Goal: Task Accomplishment & Management: Use online tool/utility

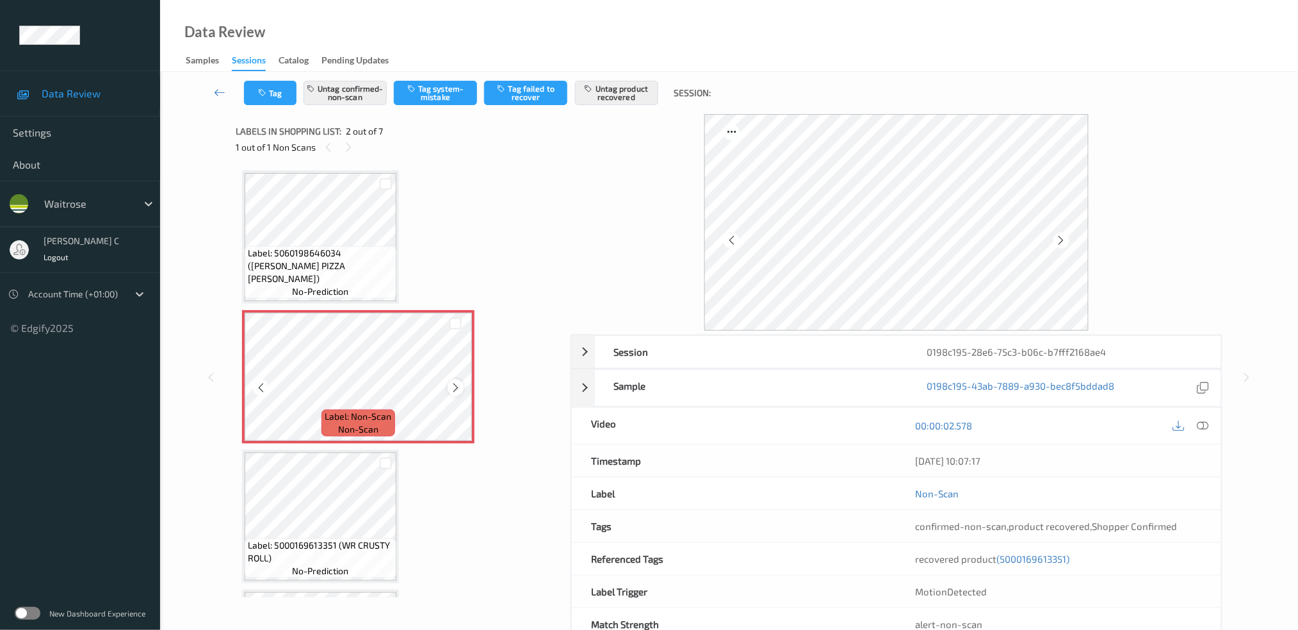
click at [450, 382] on icon at bounding box center [455, 388] width 11 height 12
click at [455, 386] on icon at bounding box center [455, 388] width 11 height 12
click at [455, 385] on icon at bounding box center [455, 388] width 11 height 12
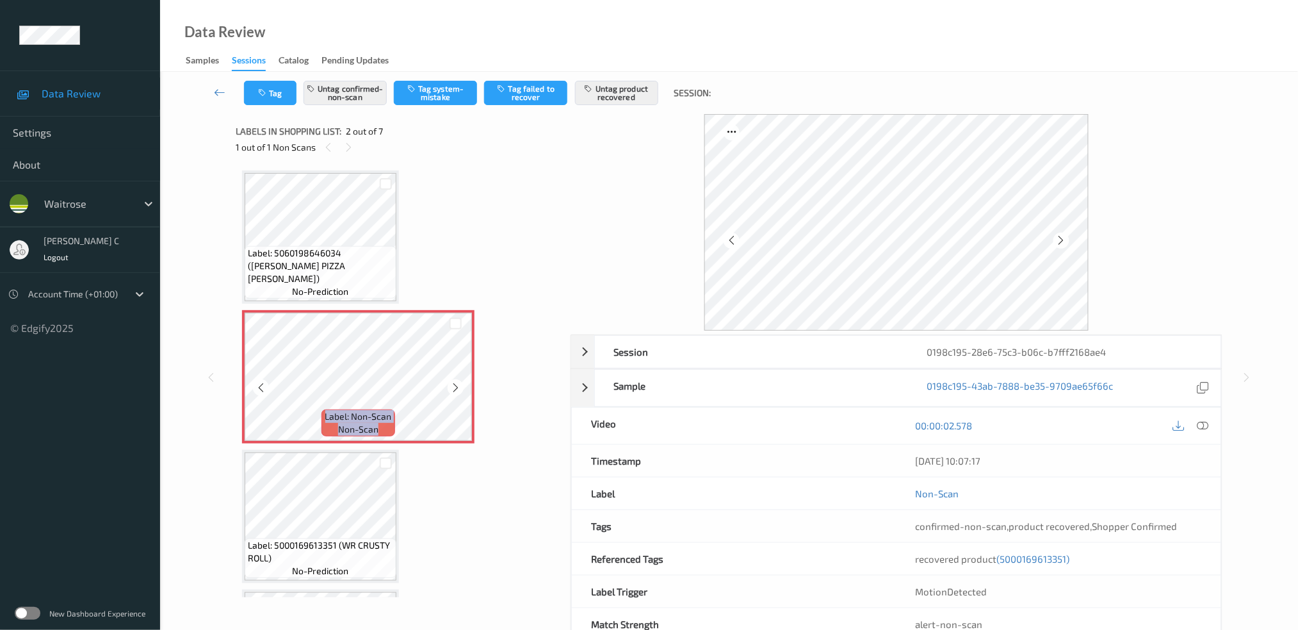
click at [455, 385] on icon at bounding box center [455, 388] width 11 height 12
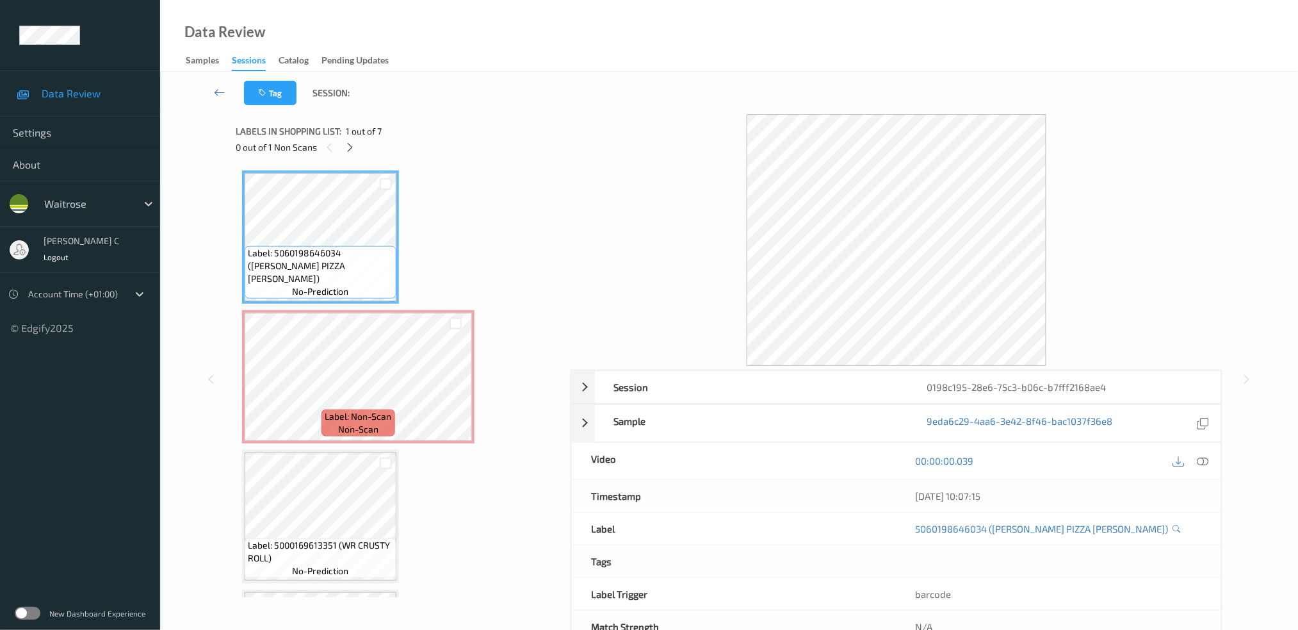
click at [1202, 454] on div at bounding box center [1203, 460] width 17 height 17
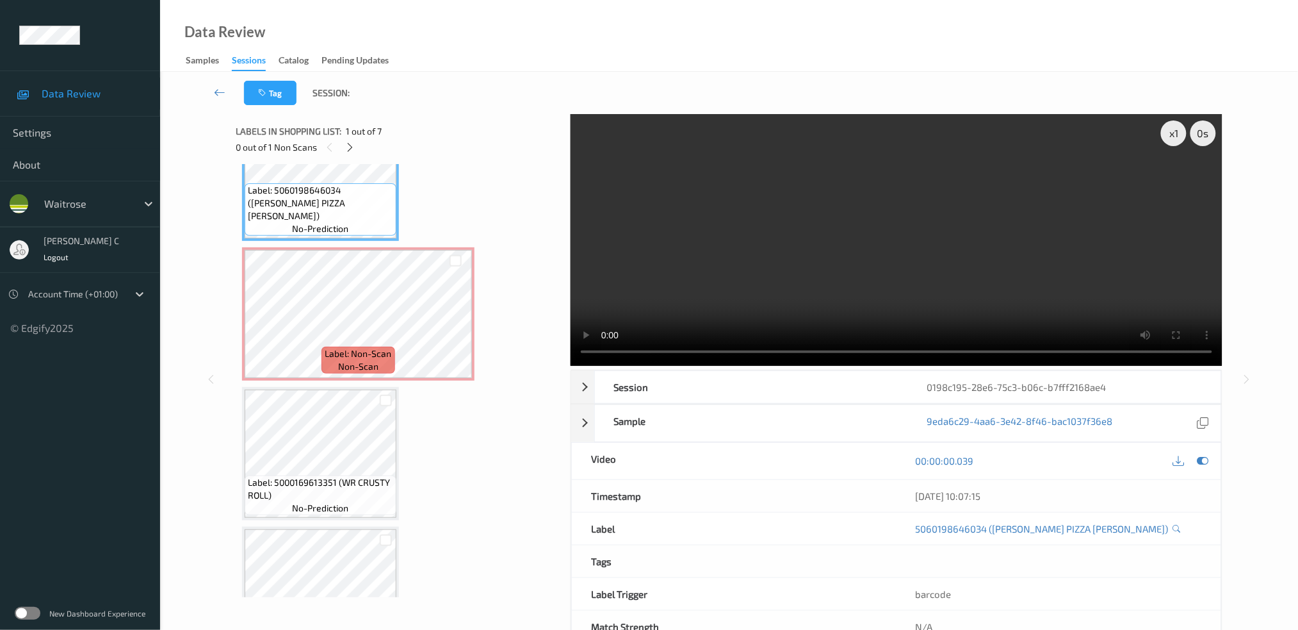
scroll to position [85, 0]
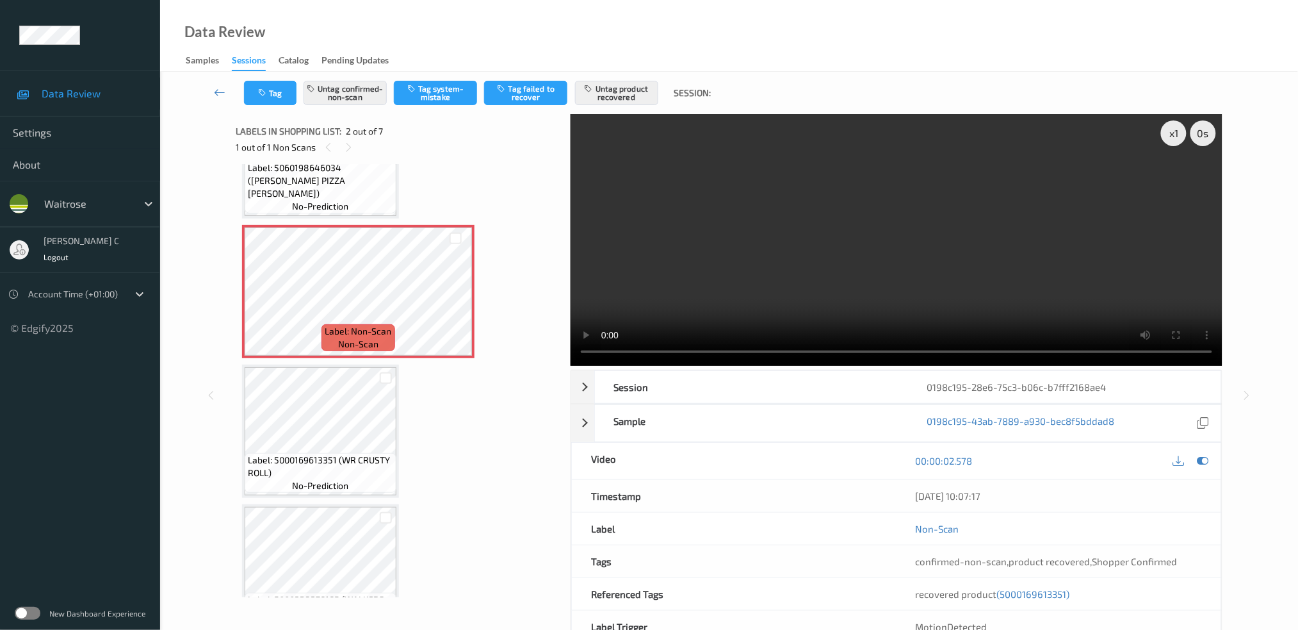
click at [267, 77] on div "Tag Untag confirmed-non-scan Tag system-mistake Tag failed to recover Untag pro…" at bounding box center [729, 93] width 1086 height 42
click at [269, 86] on button "Tag" at bounding box center [270, 93] width 53 height 24
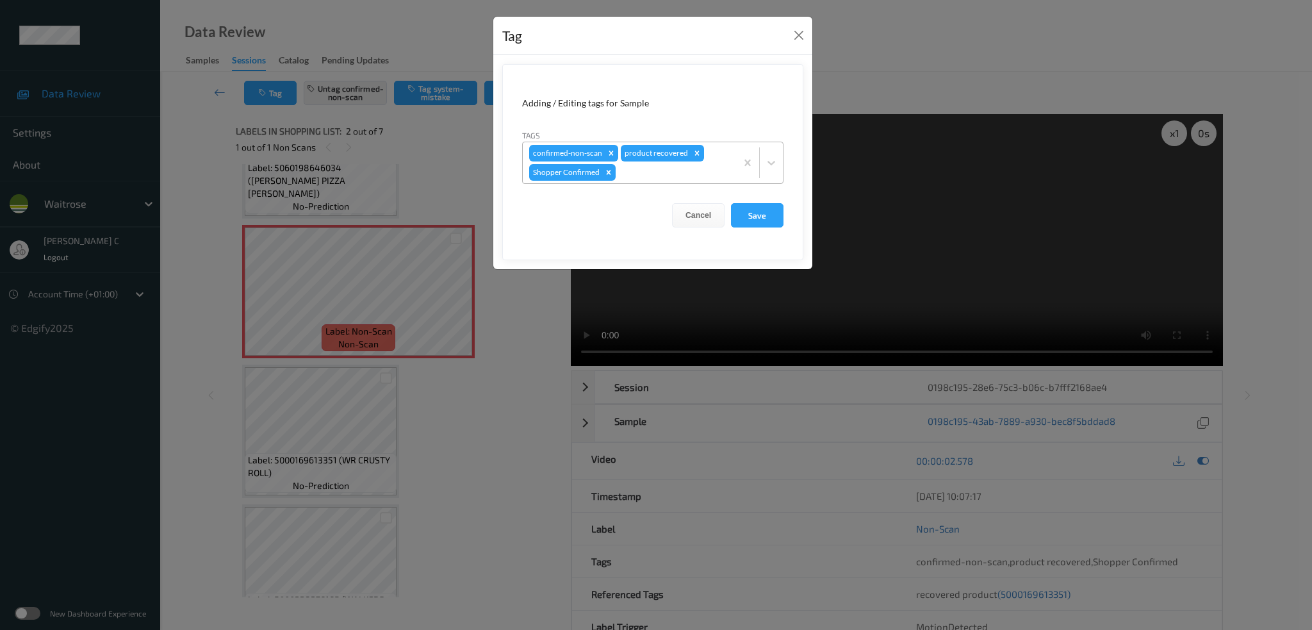
click at [669, 172] on div at bounding box center [673, 172] width 111 height 15
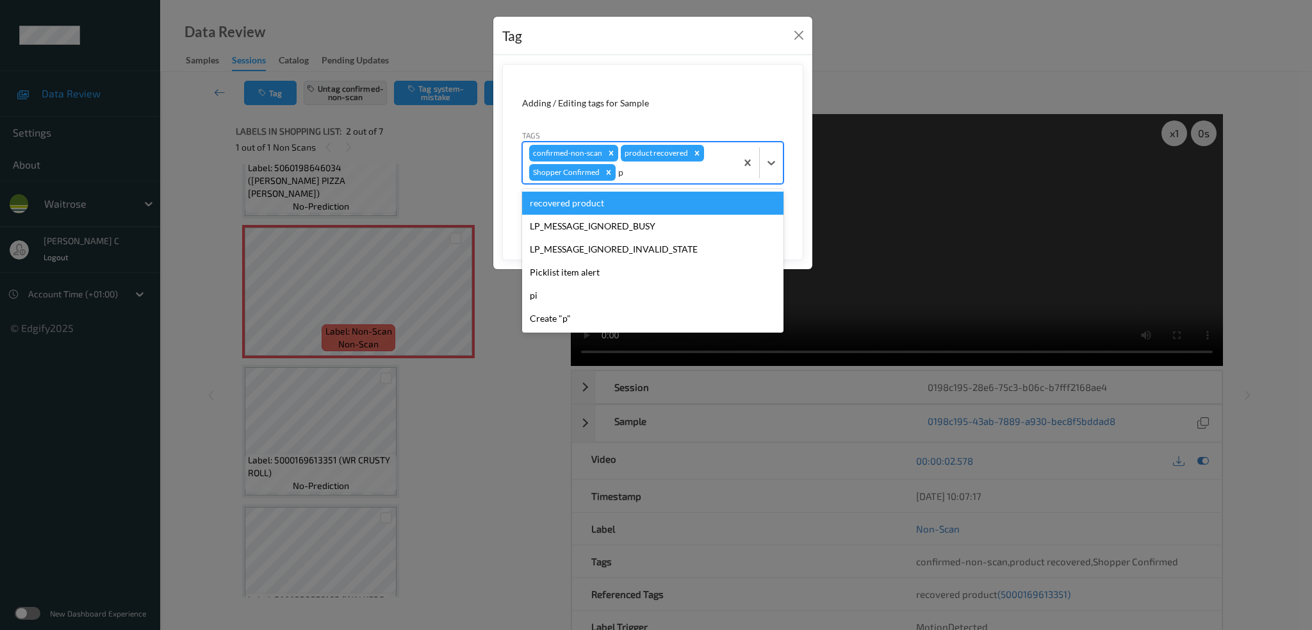
type input "pi"
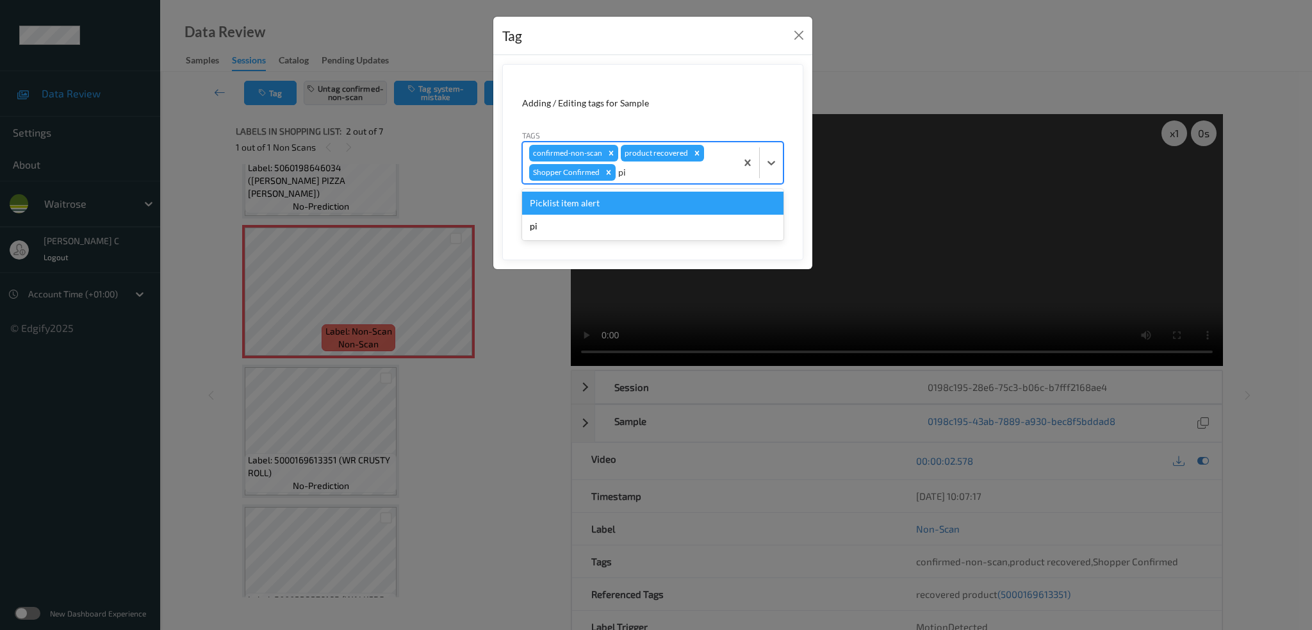
click at [628, 198] on div "Picklist item alert" at bounding box center [652, 203] width 261 height 23
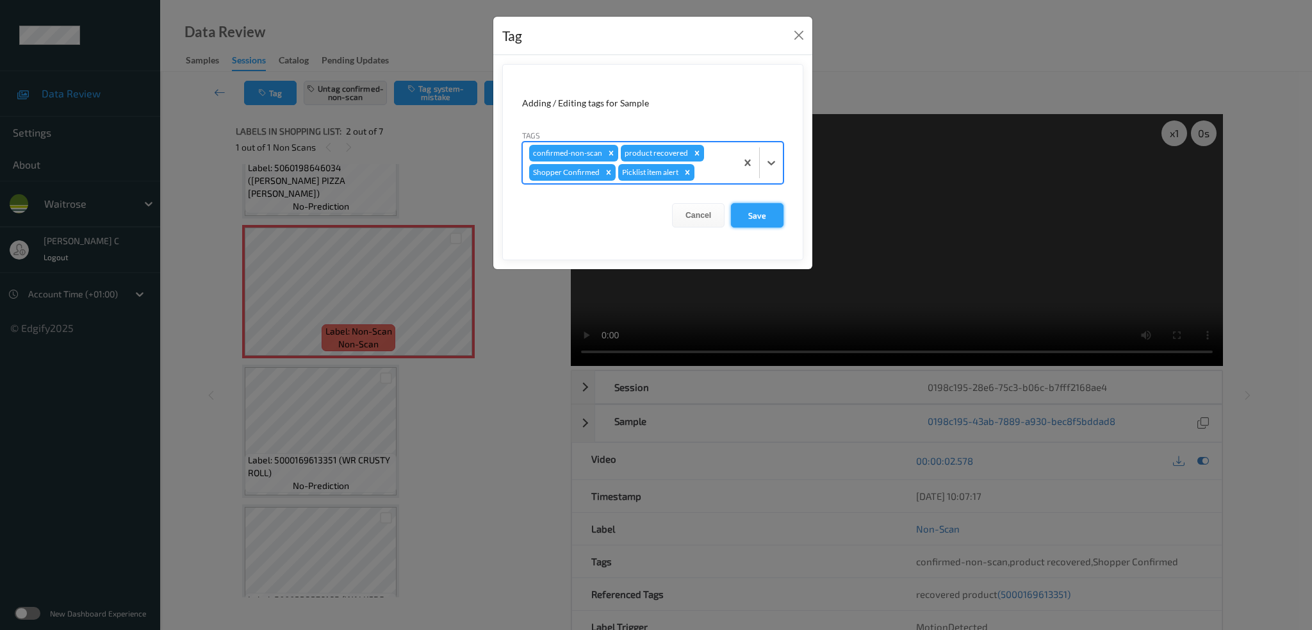
click at [754, 213] on button "Save" at bounding box center [757, 215] width 53 height 24
click at [753, 213] on button "Save" at bounding box center [757, 215] width 53 height 24
